Goal: Book appointment/travel/reservation

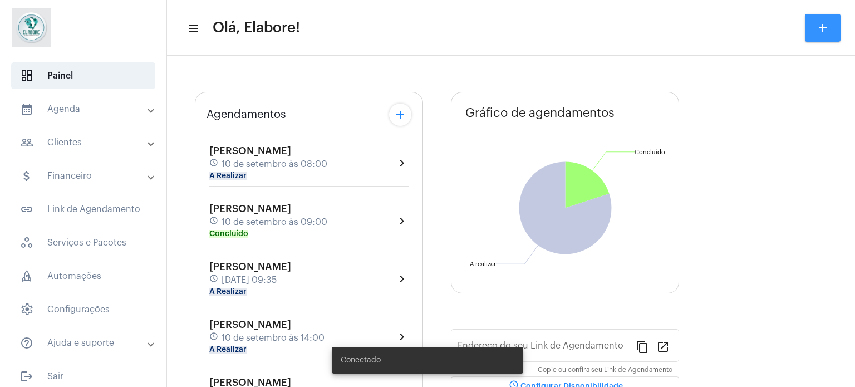
click at [816, 25] on mat-icon "add" at bounding box center [822, 27] width 13 height 13
type input "[URL][DOMAIN_NAME]"
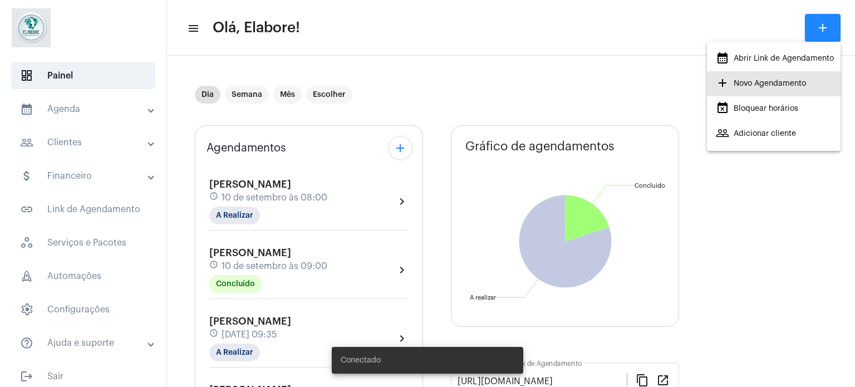
click at [765, 81] on span "add Novo Agendamento" at bounding box center [761, 84] width 90 height 20
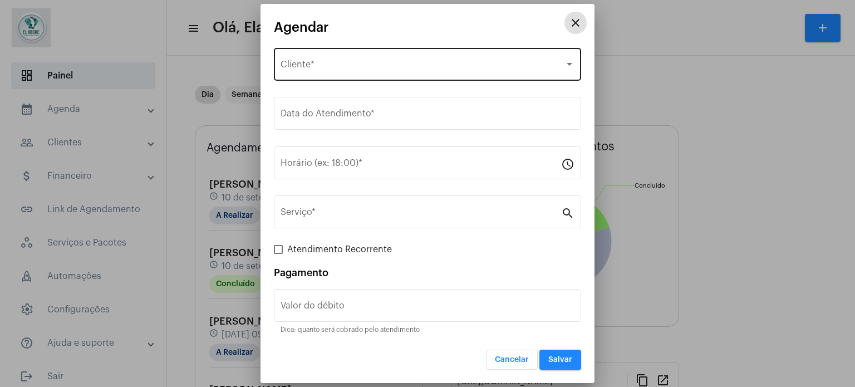
click at [397, 64] on div "Selecione o Cliente" at bounding box center [423, 67] width 284 height 10
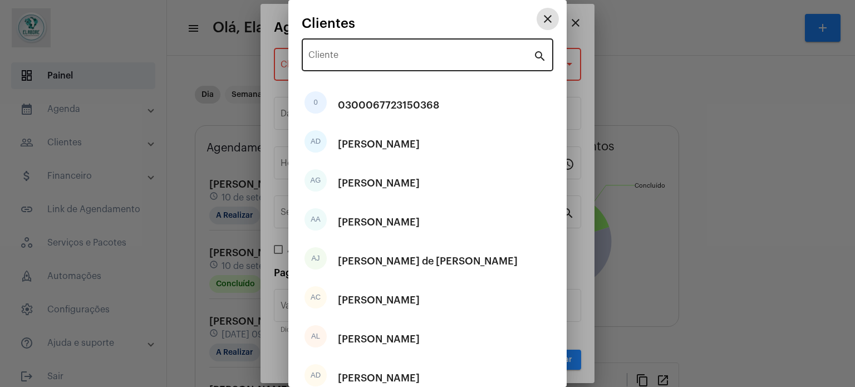
click at [419, 61] on input "Cliente" at bounding box center [420, 57] width 225 height 10
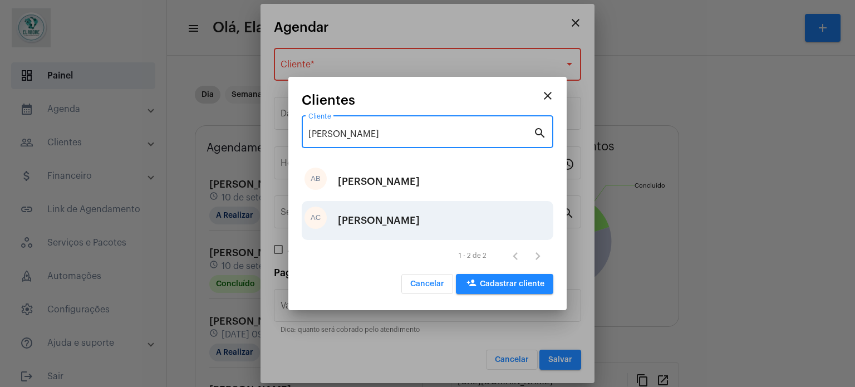
type input "[PERSON_NAME]"
click at [399, 231] on div "[PERSON_NAME]" at bounding box center [379, 220] width 82 height 33
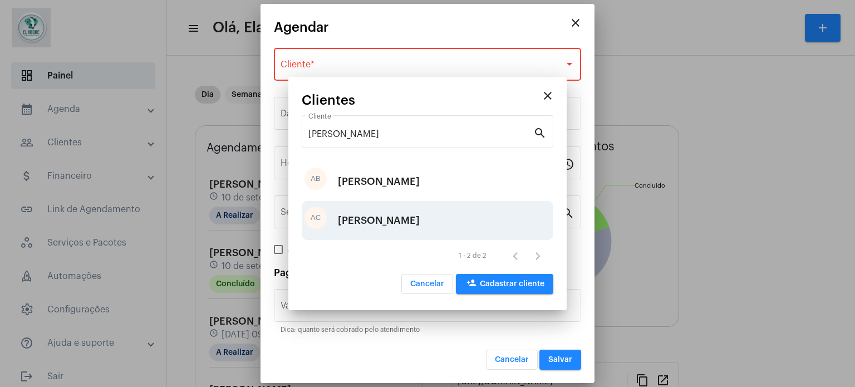
type input "R$ 0"
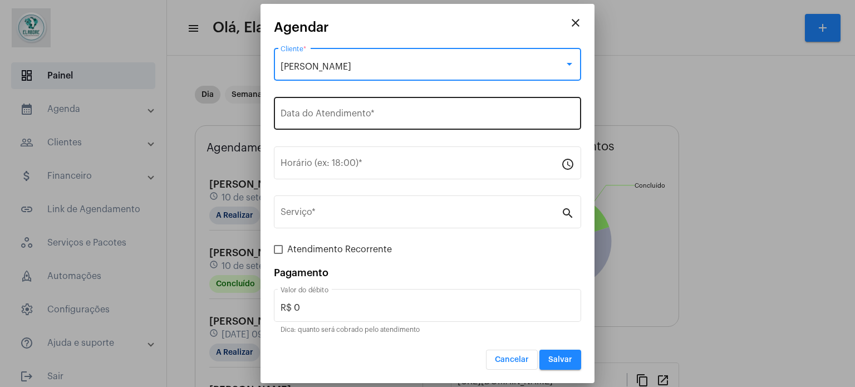
click at [399, 107] on div "Data do Atendimento *" at bounding box center [428, 112] width 294 height 35
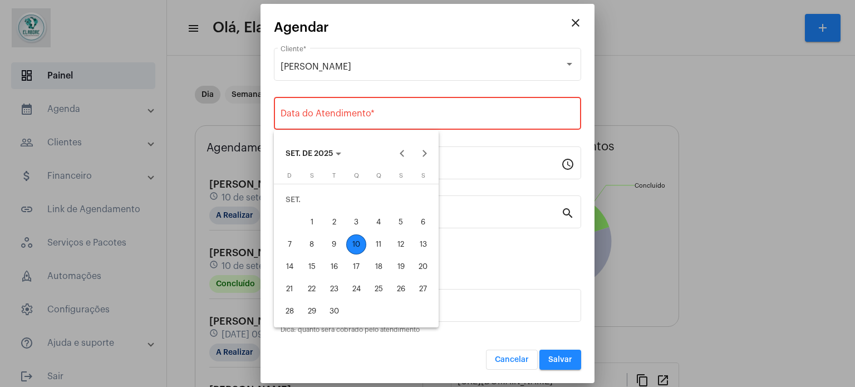
click at [355, 239] on div "10" at bounding box center [356, 244] width 20 height 20
type input "[DATE]"
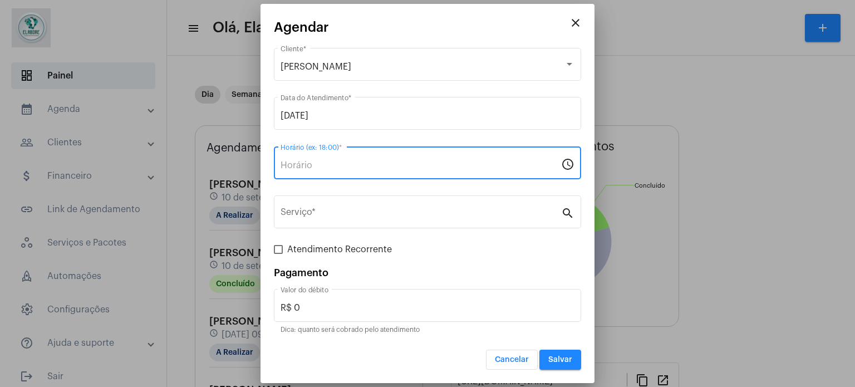
click at [385, 166] on input "Horário (ex: 18:00) *" at bounding box center [421, 165] width 281 height 10
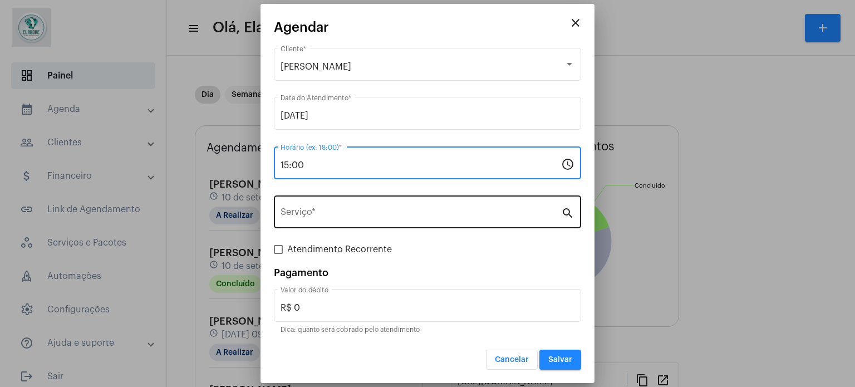
type input "15:00"
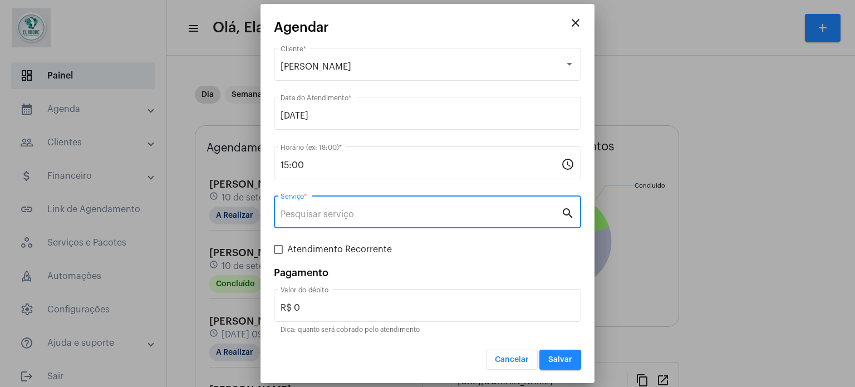
click at [323, 209] on input "Serviço *" at bounding box center [421, 214] width 281 height 10
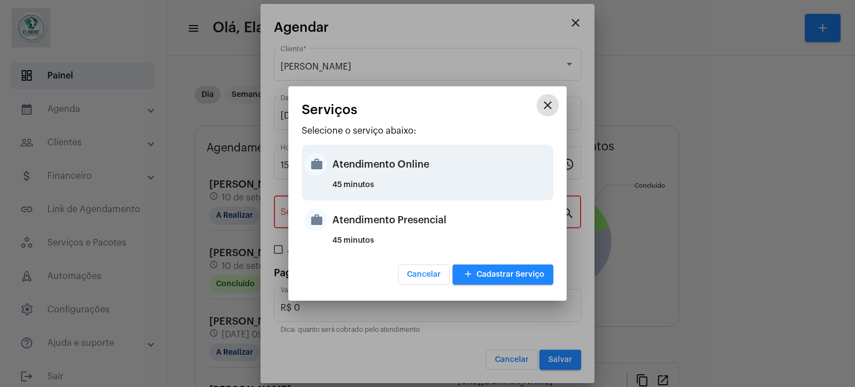
click at [404, 166] on div "Atendimento Online" at bounding box center [441, 164] width 218 height 33
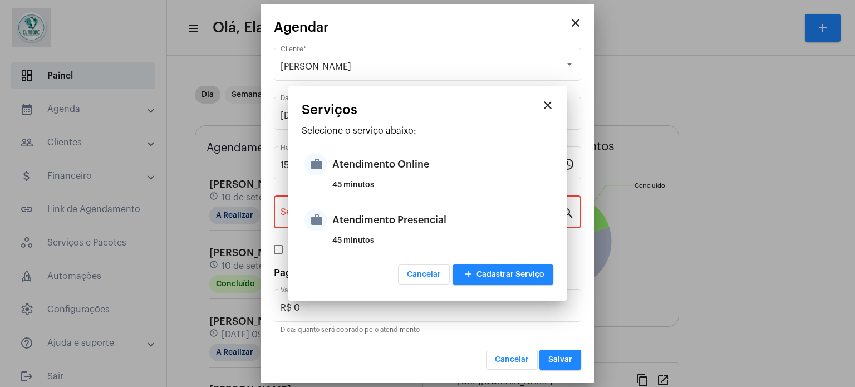
type input "Atendimento Online"
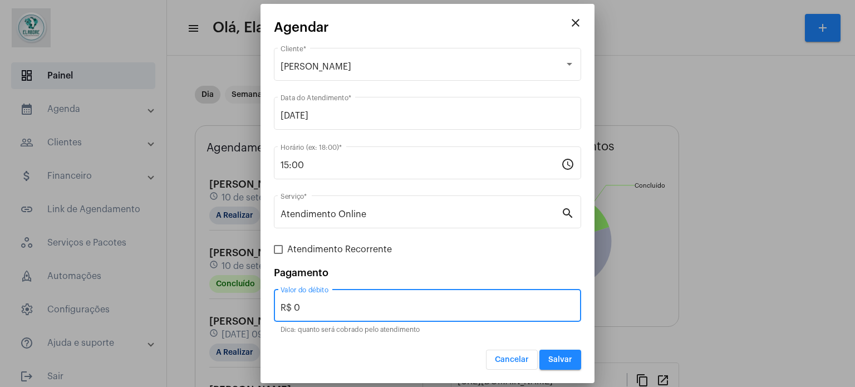
drag, startPoint x: 301, startPoint y: 310, endPoint x: 287, endPoint y: 310, distance: 13.4
click at [287, 310] on input "R$ 0" at bounding box center [428, 308] width 294 height 10
click at [517, 262] on form "[PERSON_NAME] Cliente * [DATE] Data do Atendimento * 15:00 Horário (ex: 18:00) …" at bounding box center [427, 208] width 307 height 325
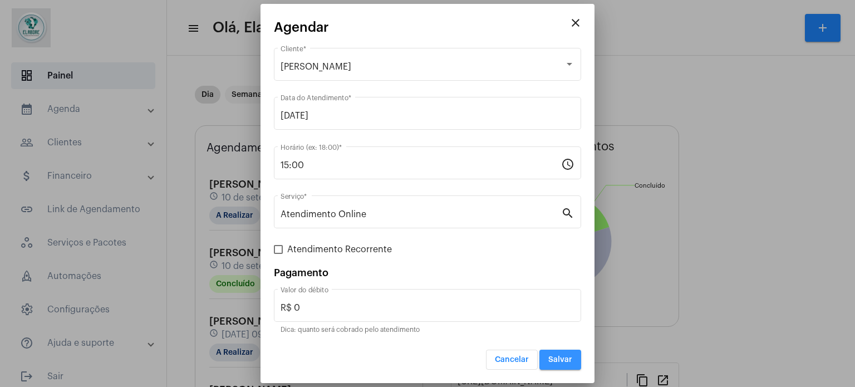
click at [566, 360] on span "Salvar" at bounding box center [560, 360] width 24 height 8
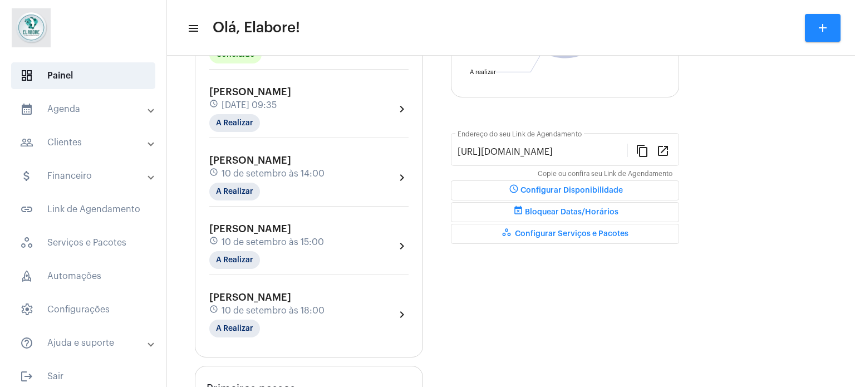
scroll to position [223, 0]
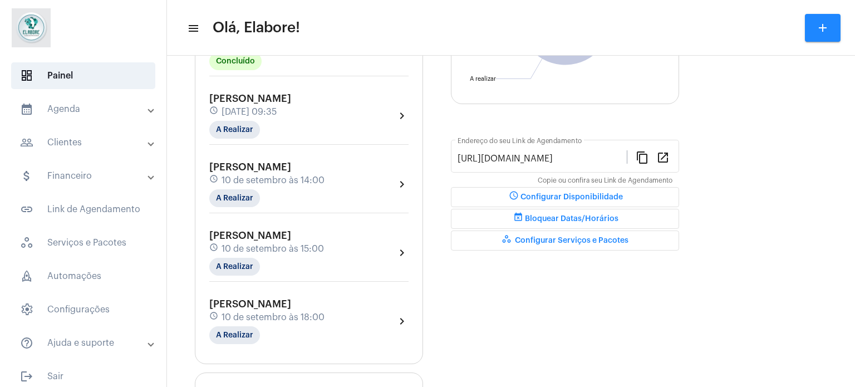
click at [324, 253] on div "[PERSON_NAME] schedule [DATE] 15:00 A Realizar" at bounding box center [266, 253] width 115 height 46
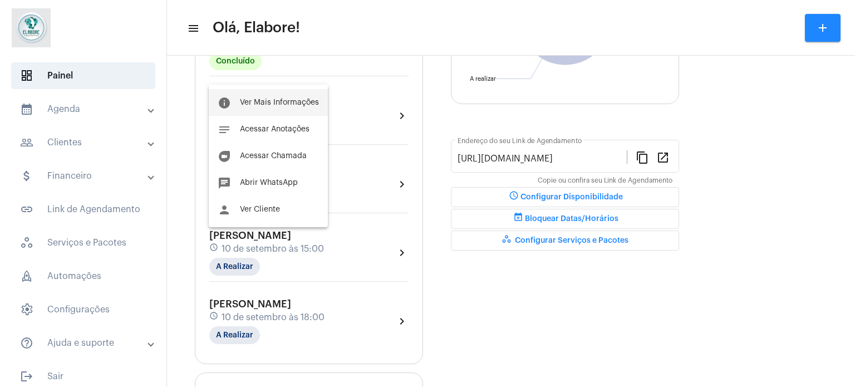
click at [295, 103] on span "Ver Mais Informações" at bounding box center [279, 103] width 79 height 8
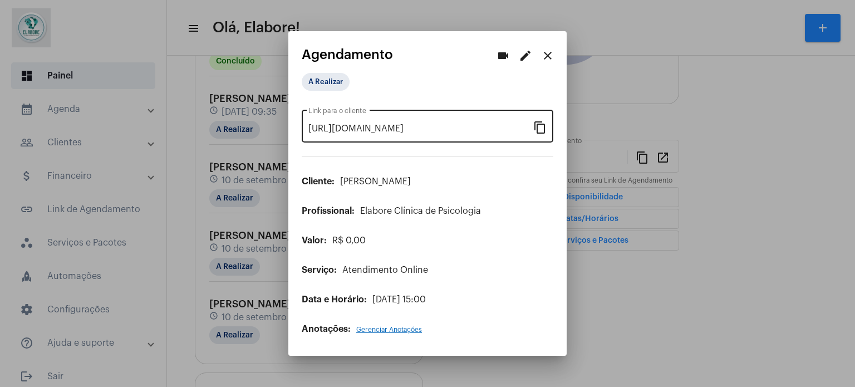
click at [537, 129] on mat-icon "content_copy" at bounding box center [539, 126] width 13 height 13
